Goal: Find specific page/section: Find specific page/section

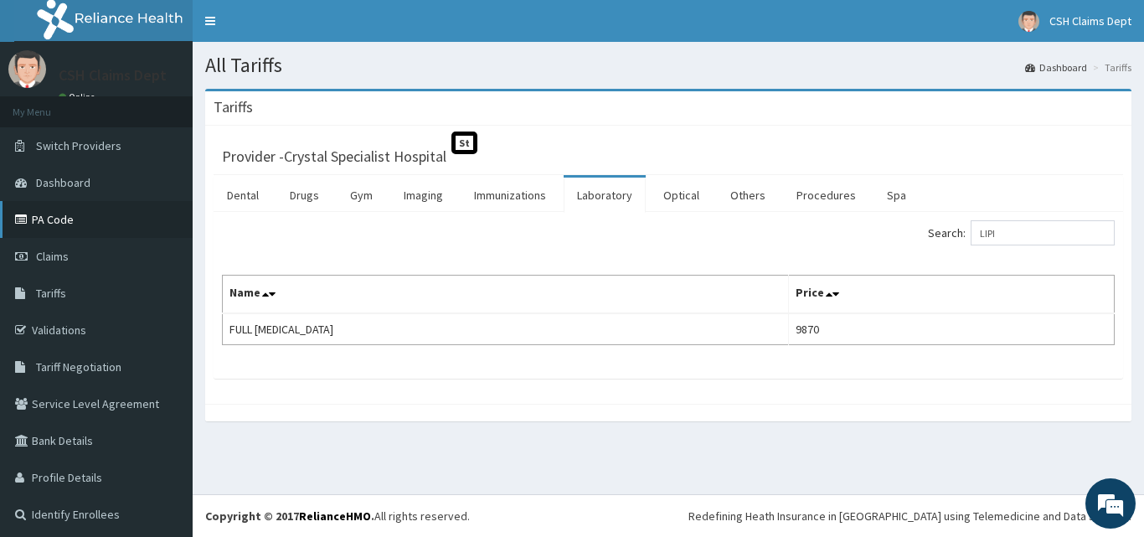
click at [44, 221] on link "PA Code" at bounding box center [96, 219] width 193 height 37
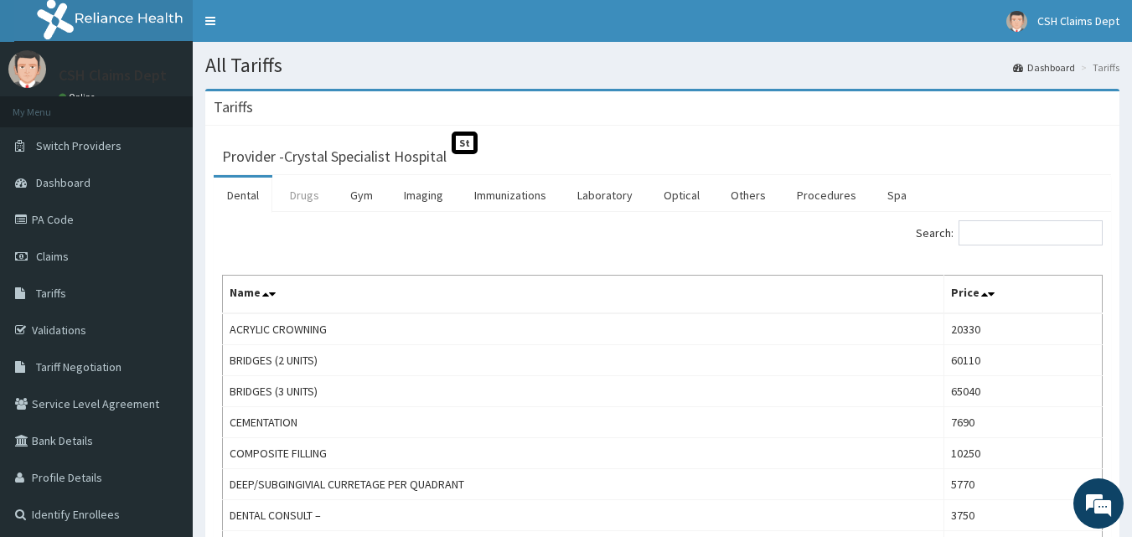
click at [317, 201] on link "Drugs" at bounding box center [304, 195] width 56 height 35
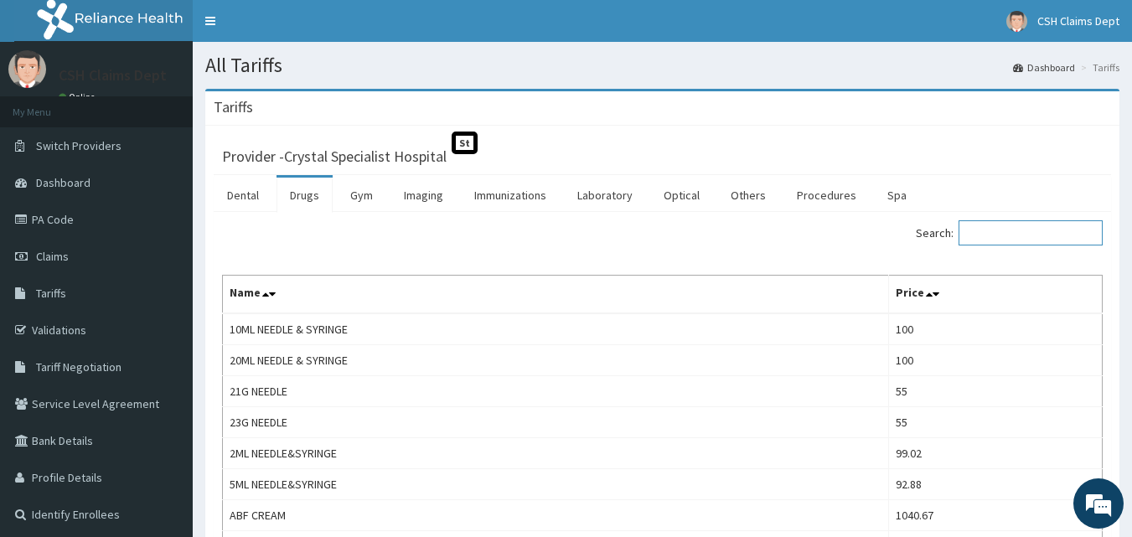
click at [1002, 236] on input "Search:" at bounding box center [1030, 232] width 144 height 25
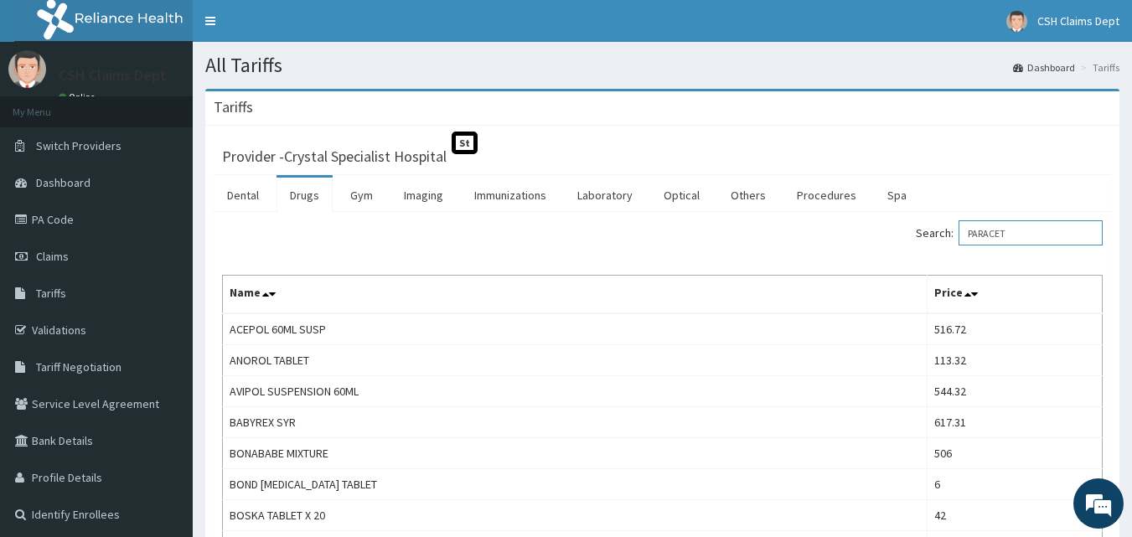
drag, startPoint x: 1058, startPoint y: 230, endPoint x: 852, endPoint y: 232, distance: 206.1
click at [852, 232] on div "Search: PARACET" at bounding box center [889, 234] width 428 height 29
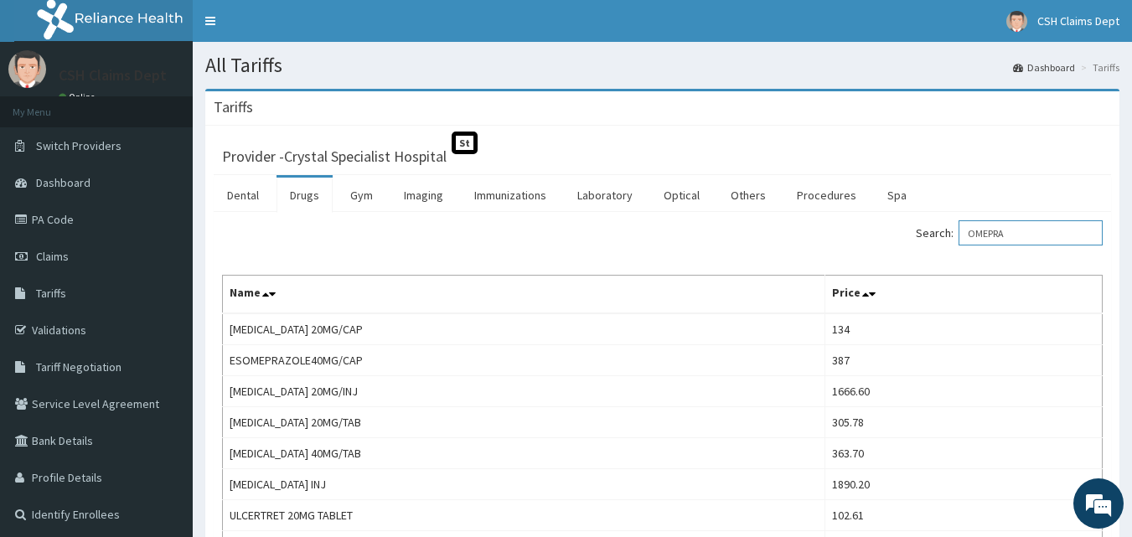
drag, startPoint x: 1035, startPoint y: 236, endPoint x: 944, endPoint y: 228, distance: 91.7
click at [958, 236] on label "Search: OMEPRA" at bounding box center [1009, 232] width 187 height 25
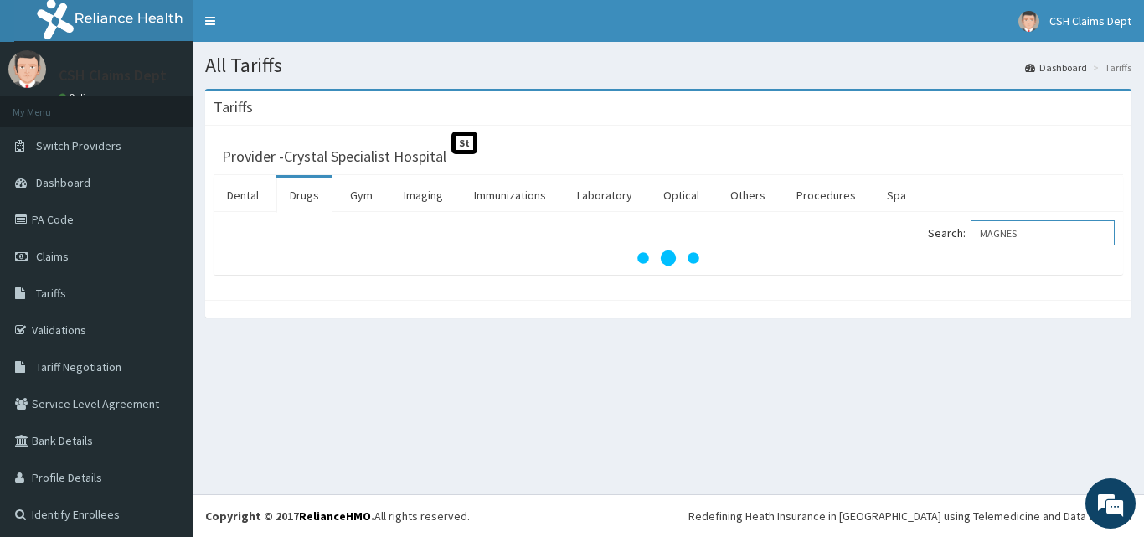
type input "MAGNES"
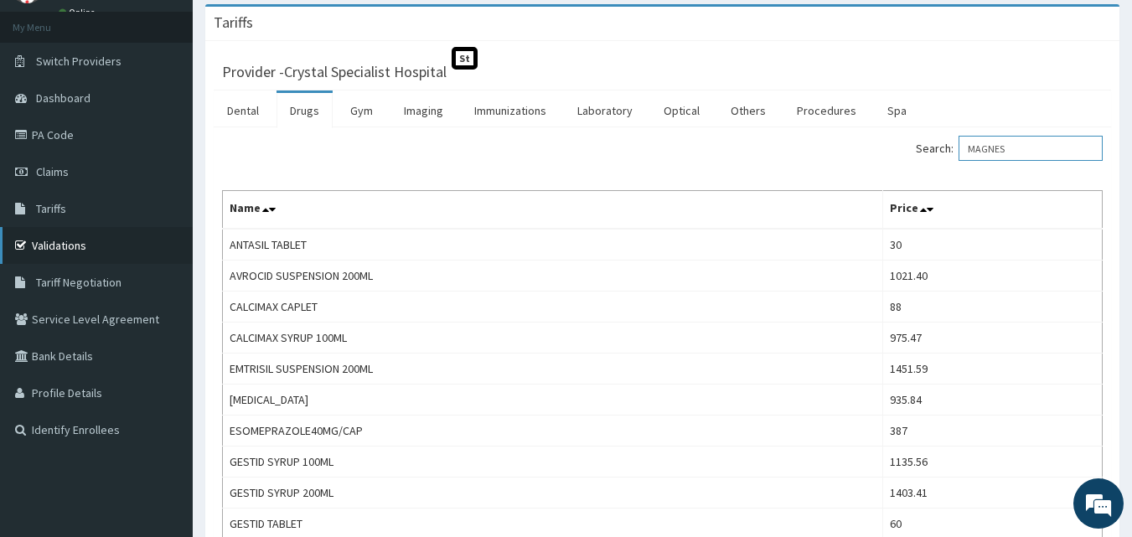
scroll to position [84, 0]
click at [64, 132] on link "PA Code" at bounding box center [96, 135] width 193 height 37
